Goal: Information Seeking & Learning: Compare options

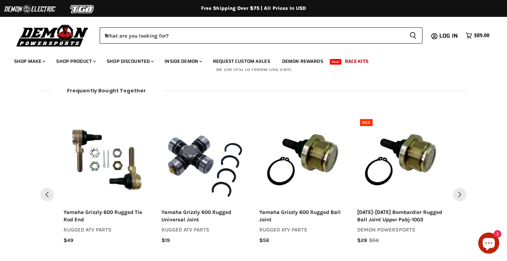
scroll to position [737, 0]
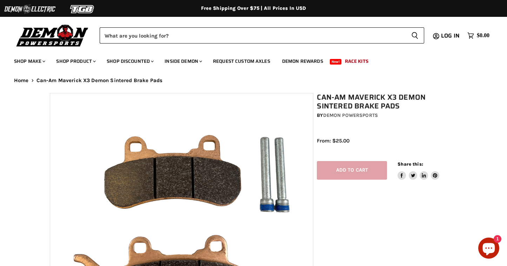
select select "******"
